Goal: Navigation & Orientation: Find specific page/section

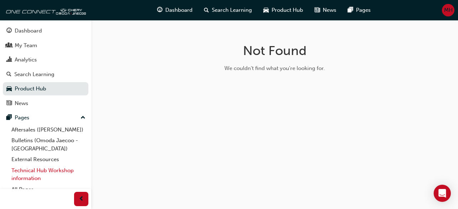
click at [29, 170] on link "Technical Hub Workshop information" at bounding box center [49, 174] width 80 height 19
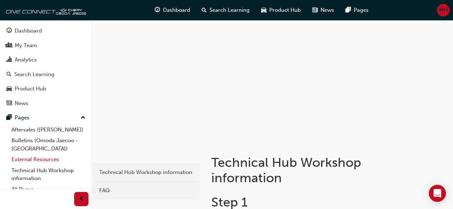
click at [28, 161] on link "External Resources" at bounding box center [49, 159] width 80 height 11
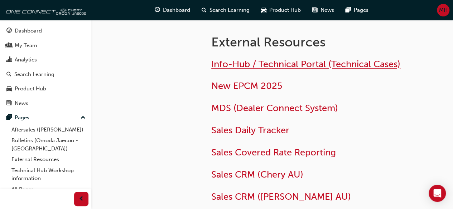
click at [230, 69] on span "Info-Hub / Technical Portal (Technical Cases)" at bounding box center [305, 64] width 189 height 11
